Goal: Check status: Check status

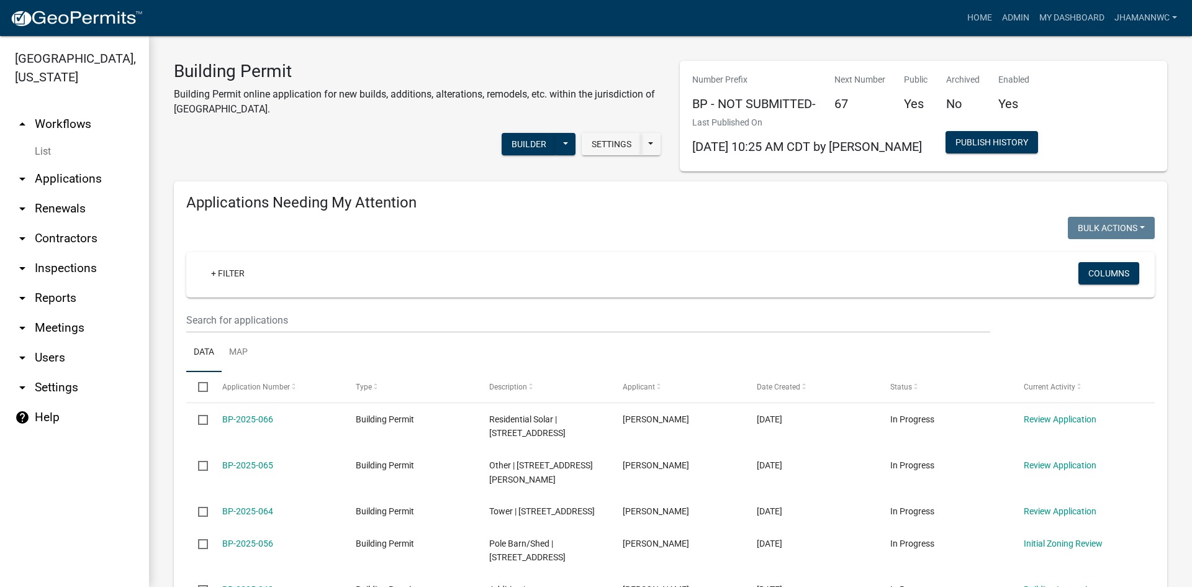
select select "3: 100"
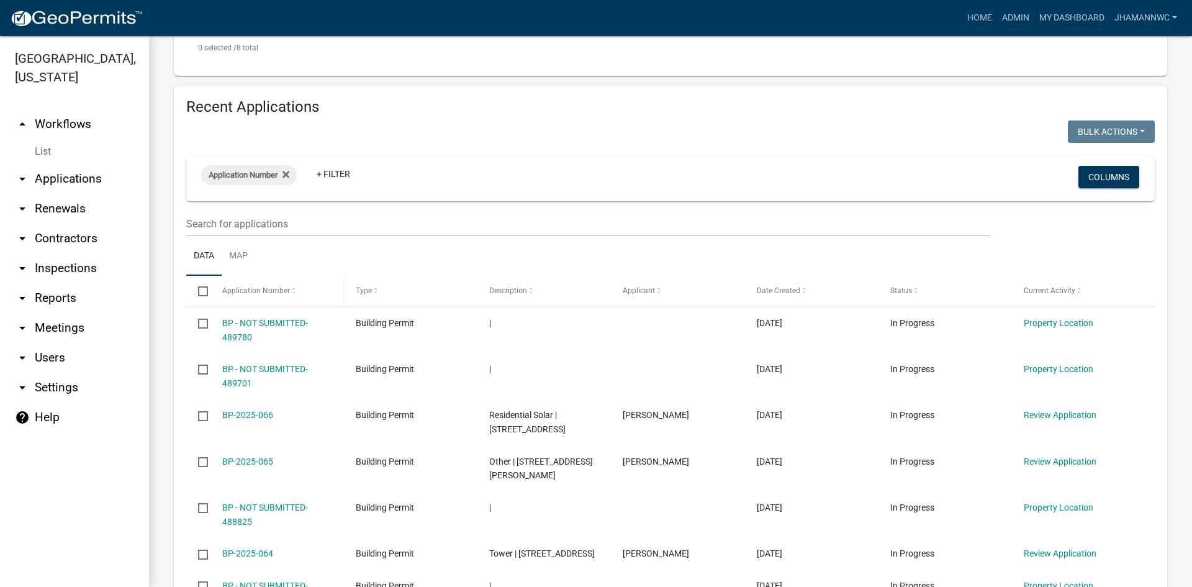
scroll to position [807, 0]
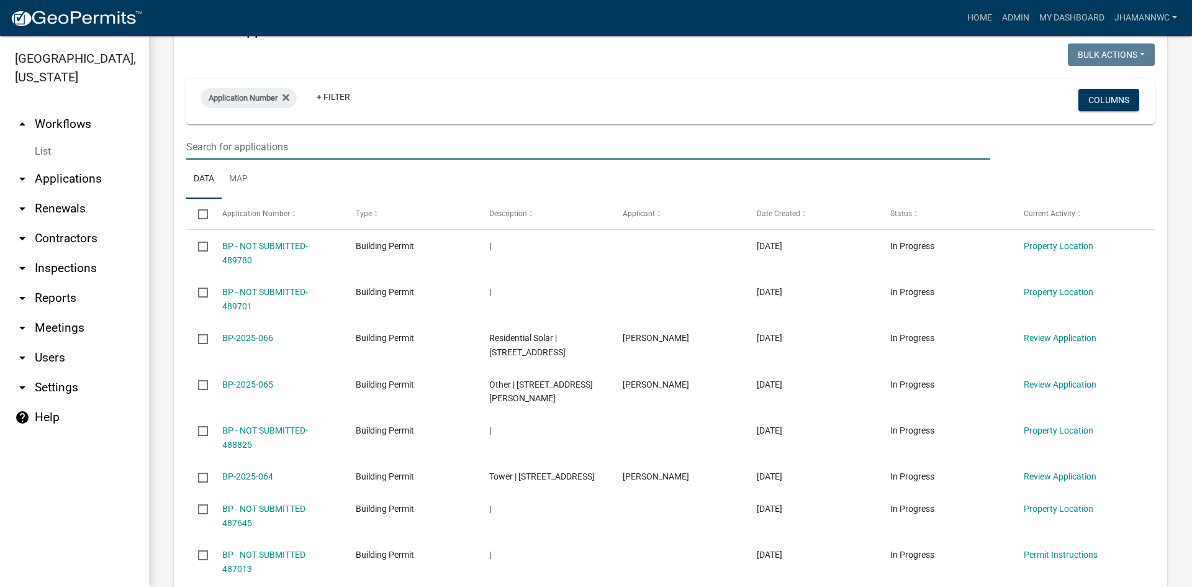
click at [305, 134] on input "text" at bounding box center [588, 146] width 804 height 25
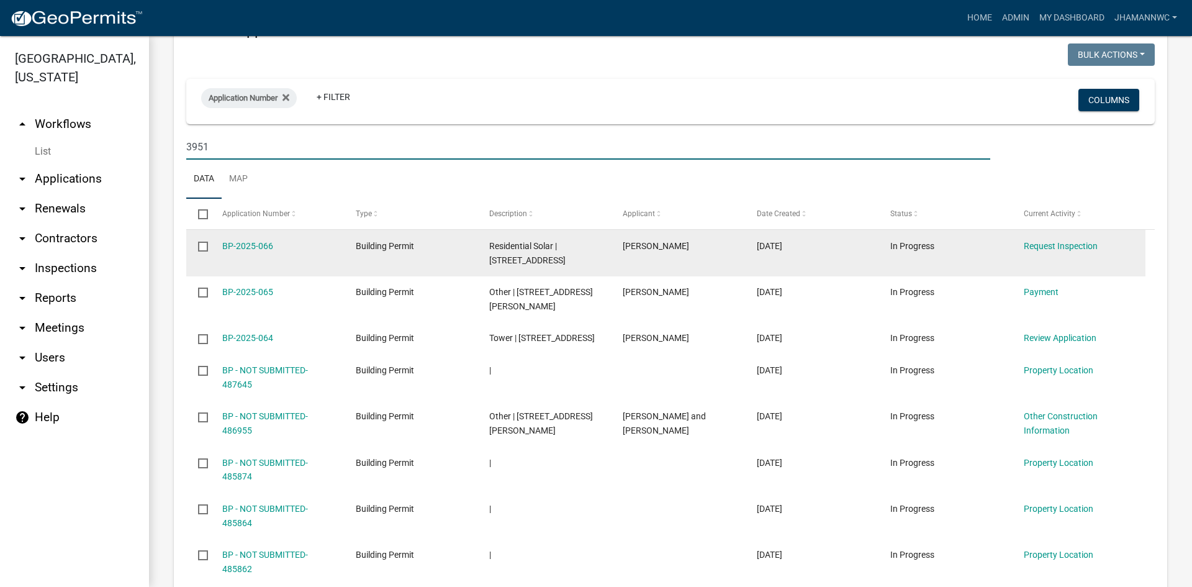
scroll to position [541, 0]
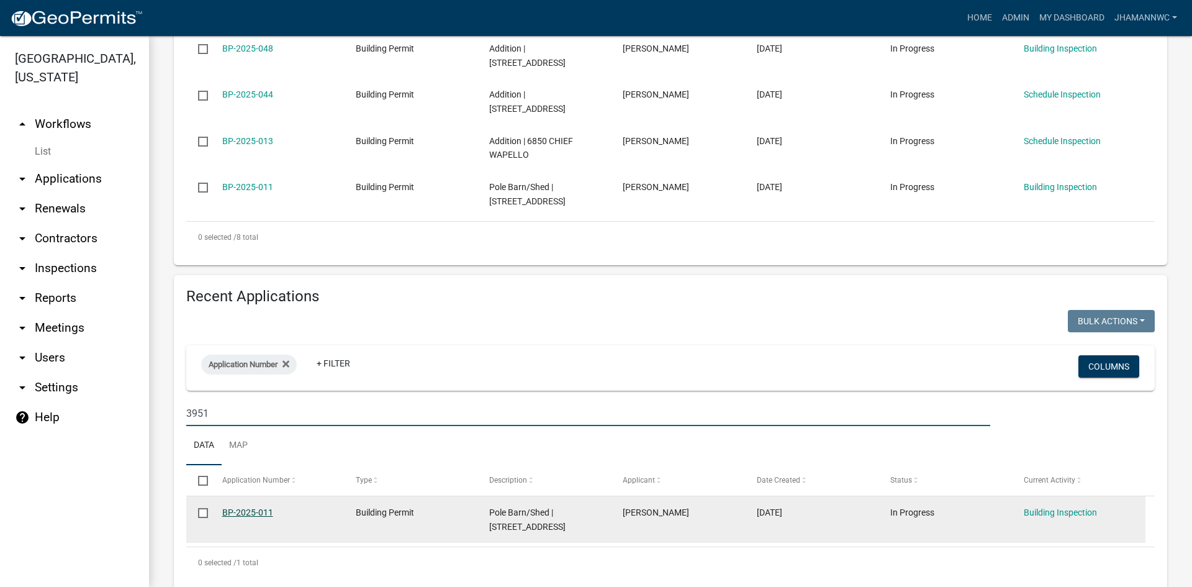
type input "3951"
click at [237, 507] on link "BP-2025-011" at bounding box center [247, 512] width 51 height 10
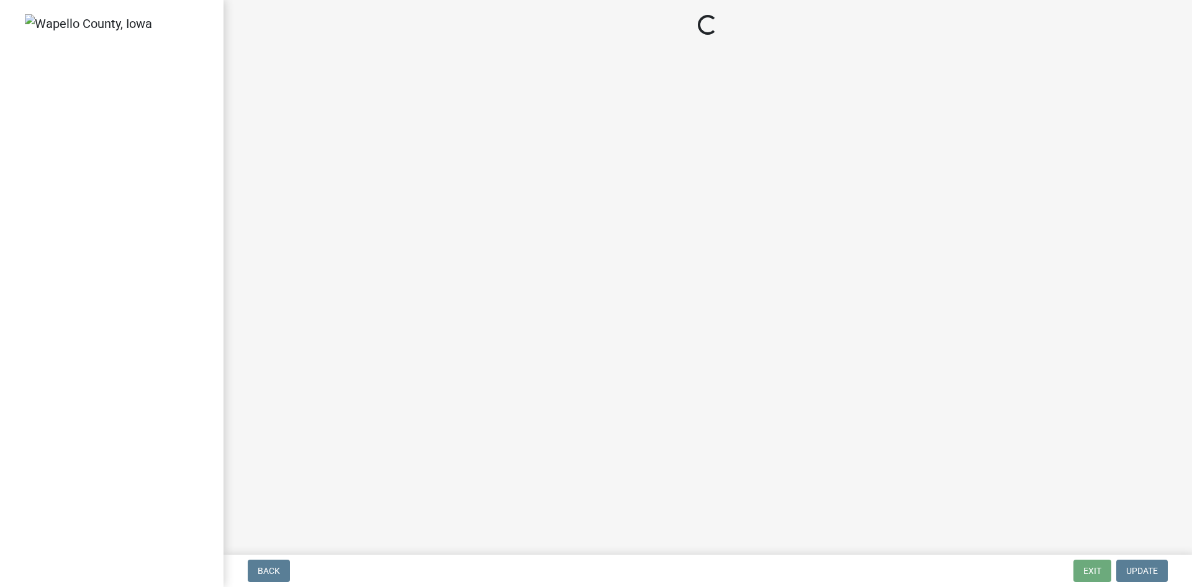
select select "c48e781a-5b27-4450-a184-1f9320c34a90"
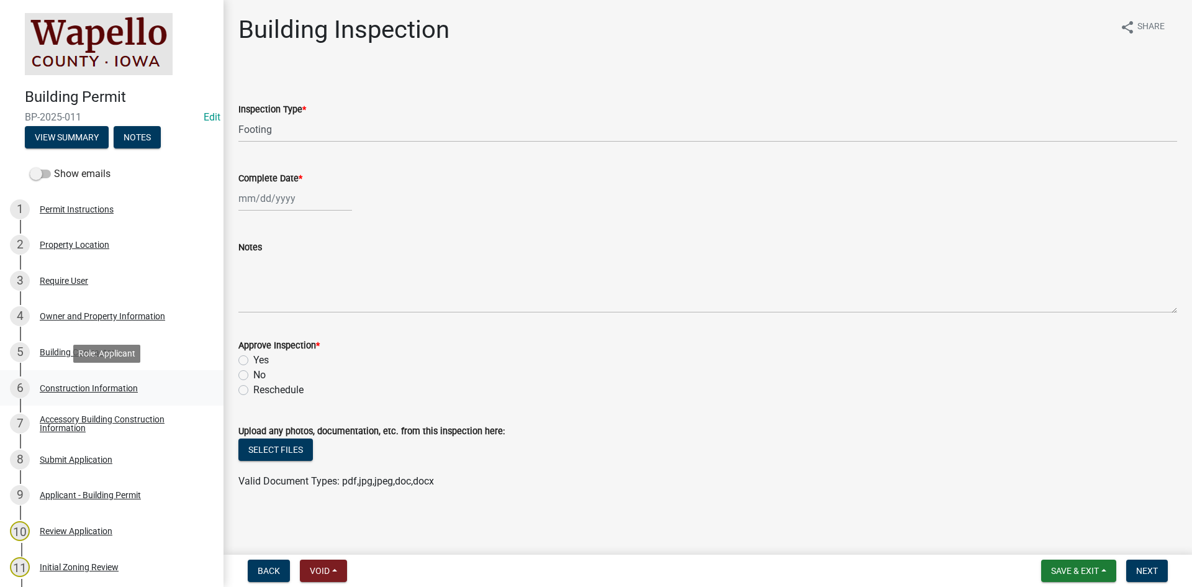
click at [91, 381] on div "6 Construction Information" at bounding box center [107, 388] width 194 height 20
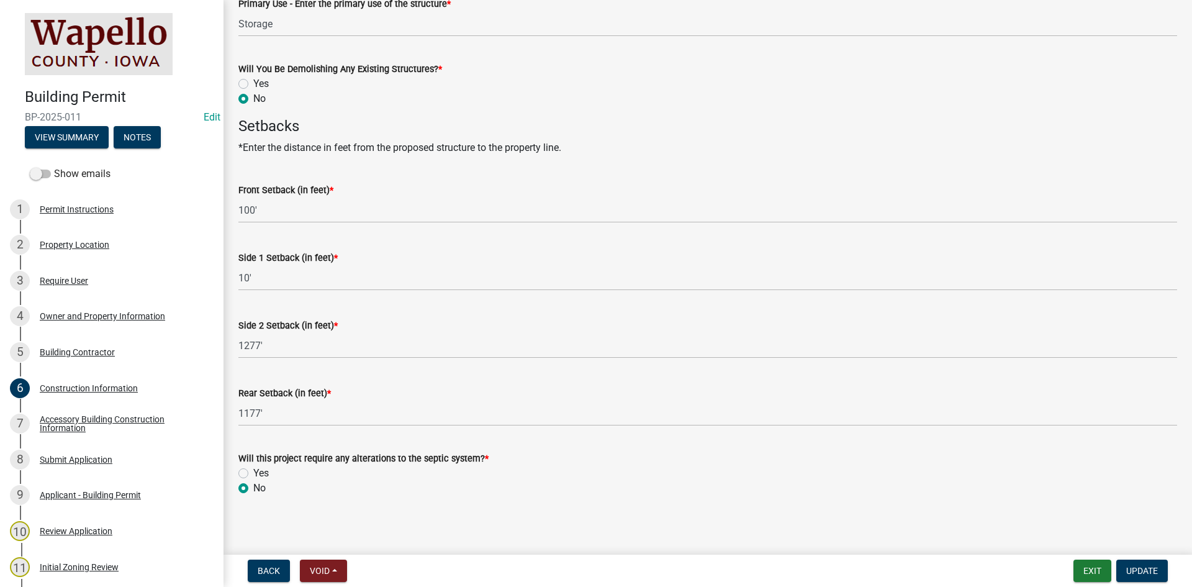
scroll to position [384, 0]
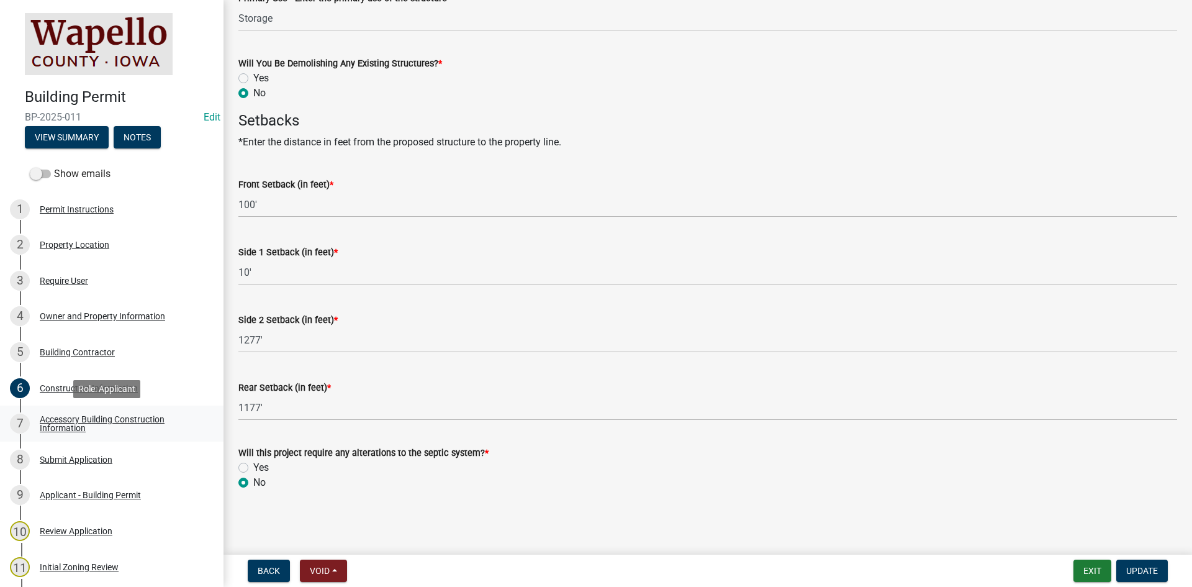
click at [84, 423] on div "Accessory Building Construction Information" at bounding box center [122, 423] width 164 height 17
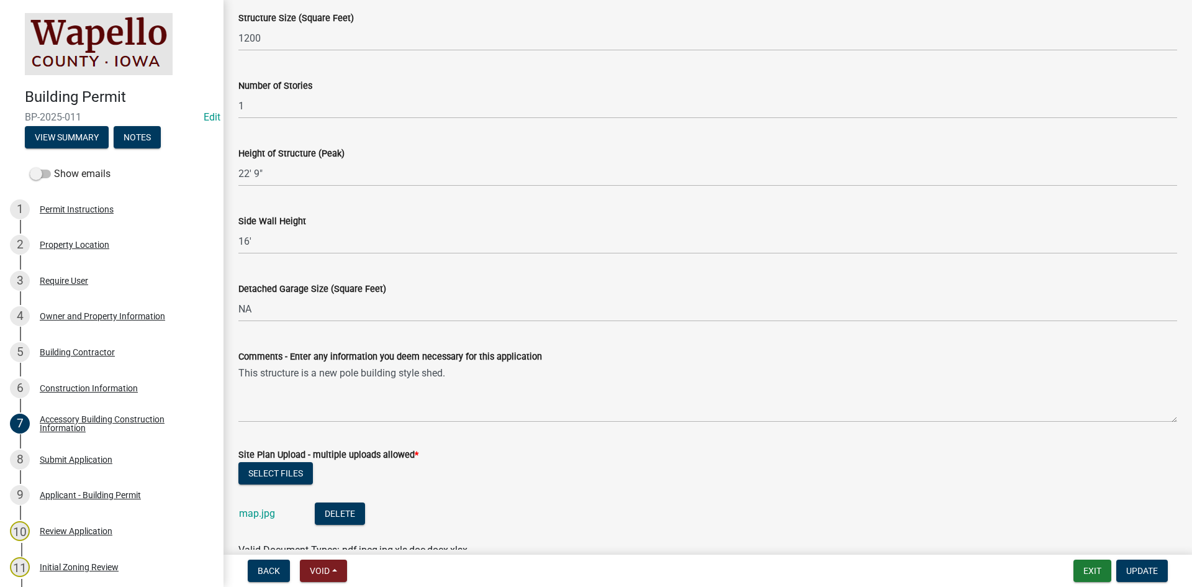
scroll to position [248, 0]
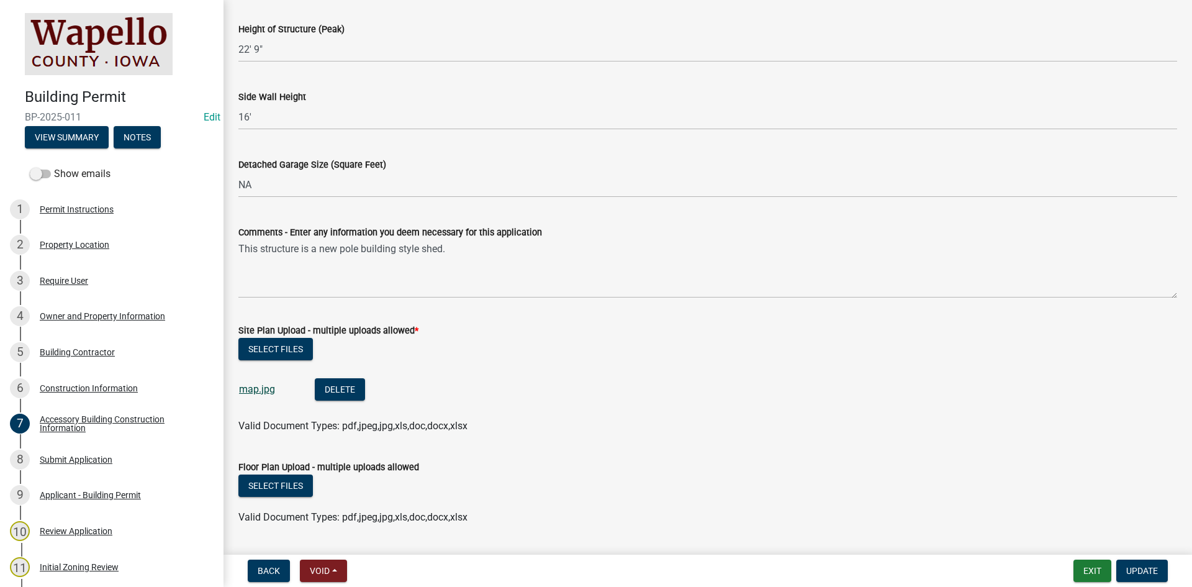
click at [262, 385] on link "map.jpg" at bounding box center [257, 389] width 36 height 12
